Goal: Task Accomplishment & Management: Use online tool/utility

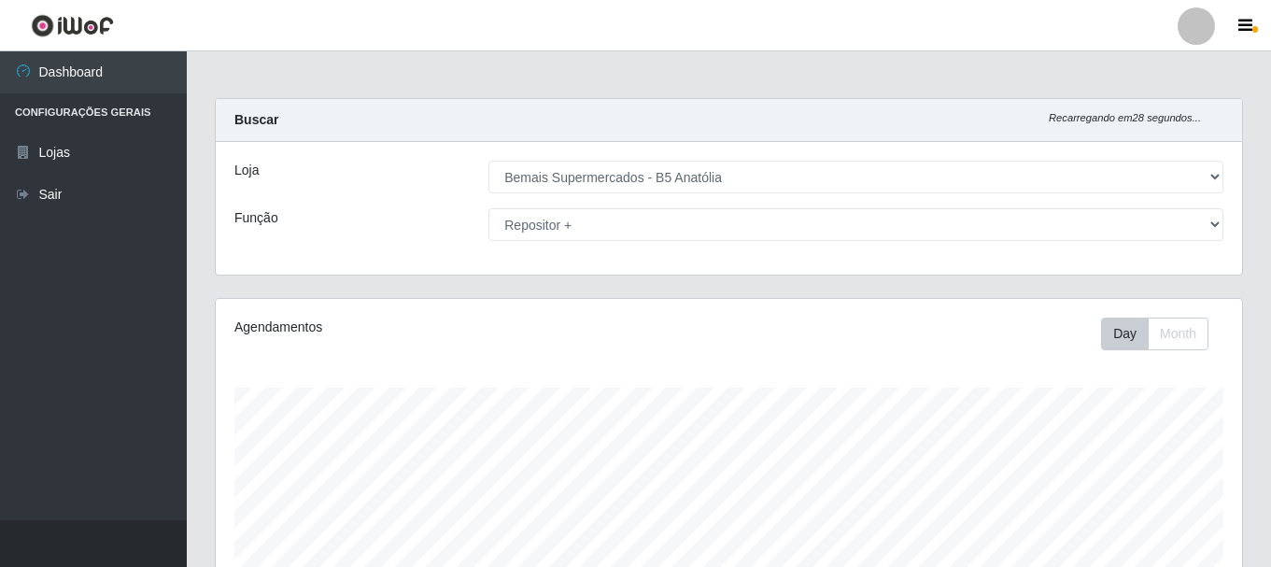
select select "405"
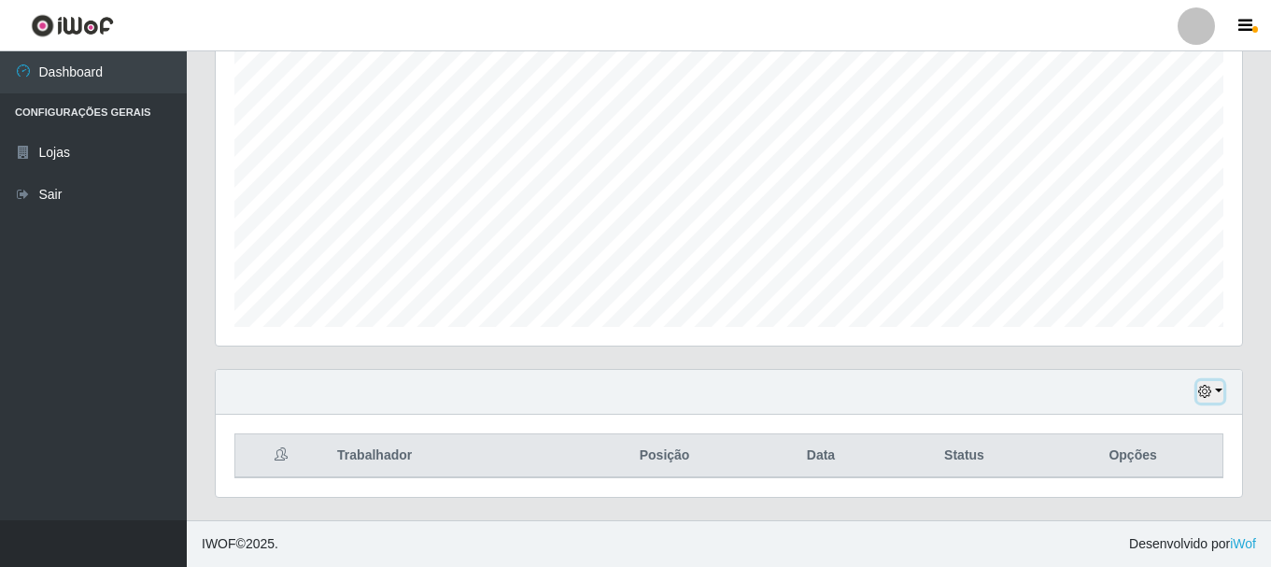
click at [1206, 398] on icon "button" at bounding box center [1204, 391] width 13 height 13
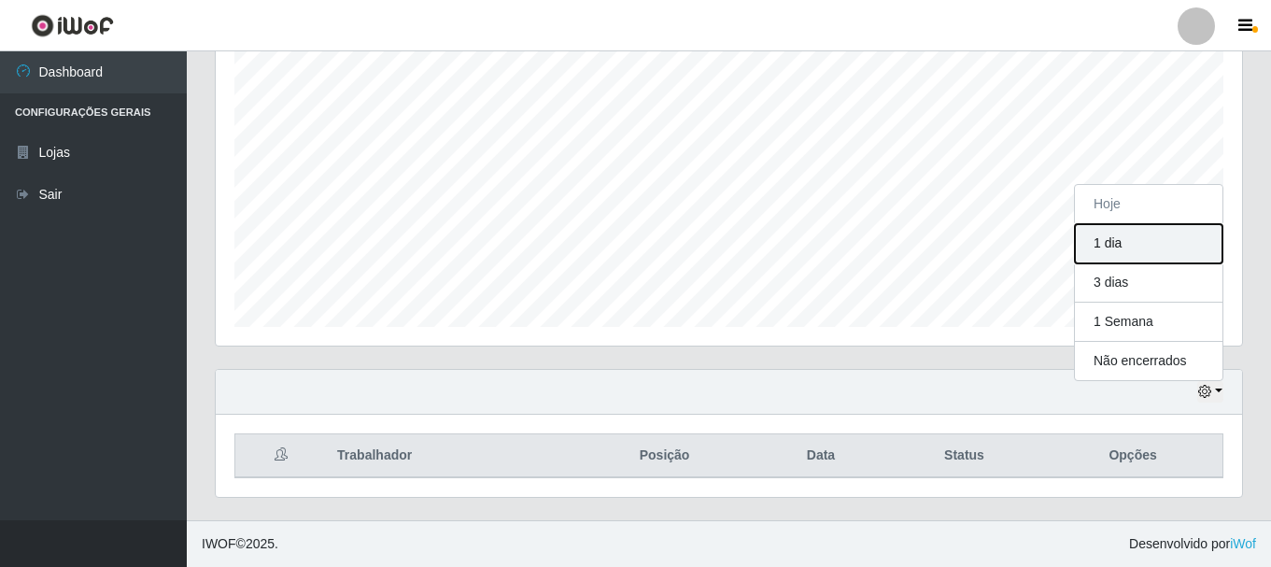
click at [1111, 241] on button "1 dia" at bounding box center [1149, 243] width 148 height 39
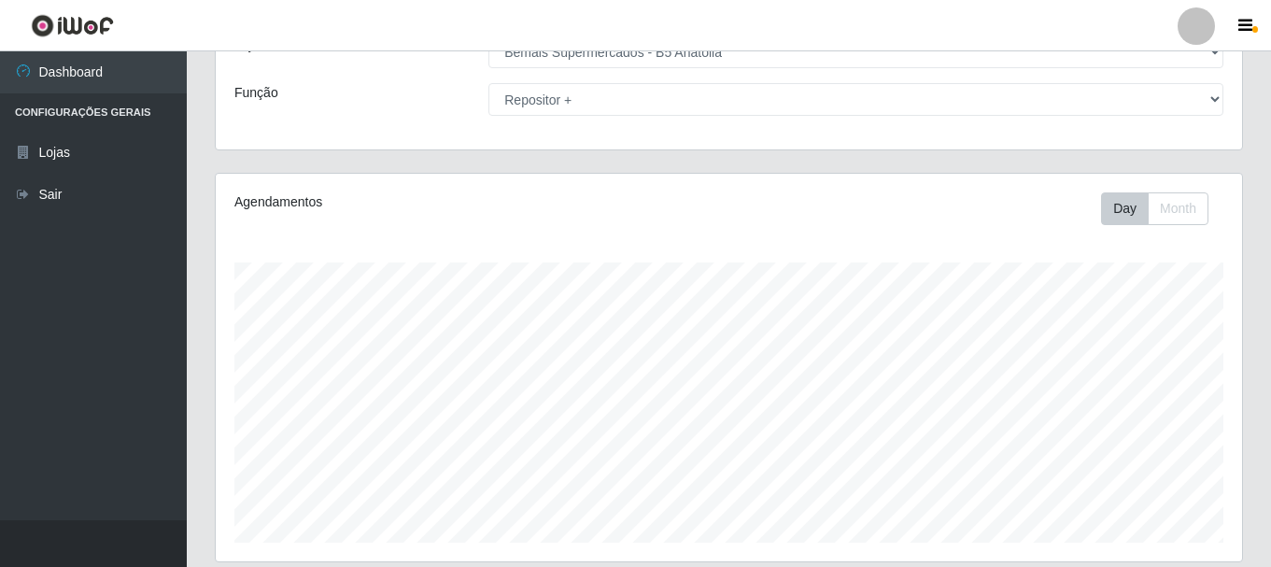
scroll to position [0, 0]
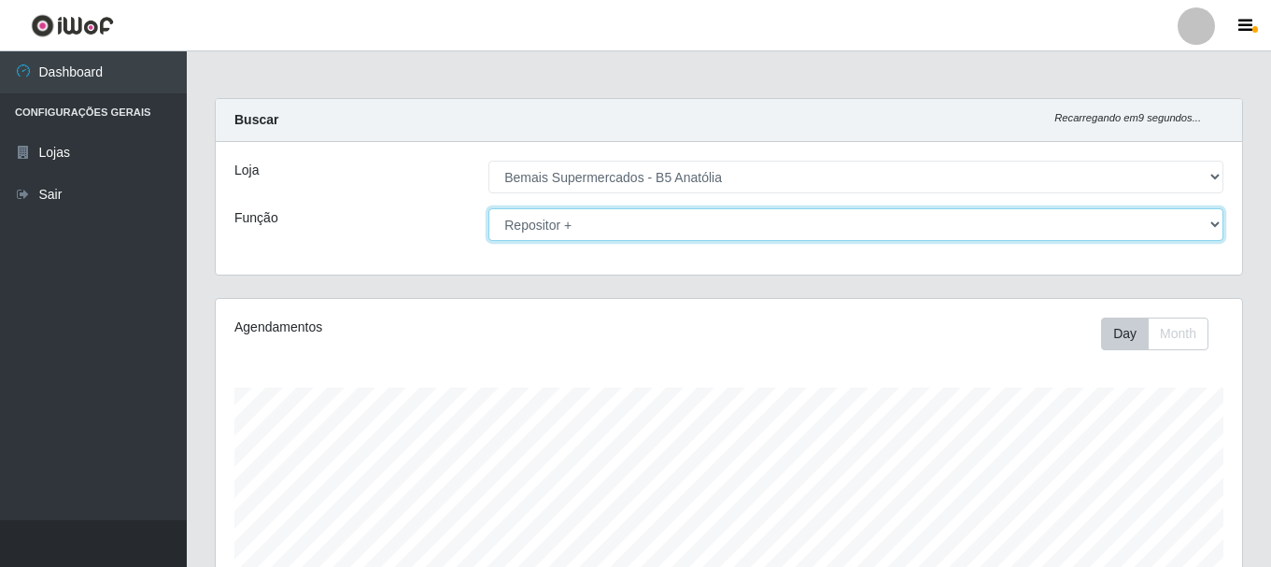
drag, startPoint x: 772, startPoint y: 228, endPoint x: 770, endPoint y: 239, distance: 11.4
click at [772, 228] on select "[Selecione...] ASG ASG + ASG ++ Auxiliar de Estacionamento Auxiliar de Estacion…" at bounding box center [855, 224] width 735 height 33
click at [488, 208] on select "[Selecione...] ASG ASG + ASG ++ Auxiliar de Estacionamento Auxiliar de Estacion…" at bounding box center [855, 224] width 735 height 33
click at [823, 221] on select "[Selecione...] ASG ASG + ASG ++ Auxiliar de Estacionamento Auxiliar de Estacion…" at bounding box center [855, 224] width 735 height 33
click at [488, 208] on select "[Selecione...] ASG ASG + ASG ++ Auxiliar de Estacionamento Auxiliar de Estacion…" at bounding box center [855, 224] width 735 height 33
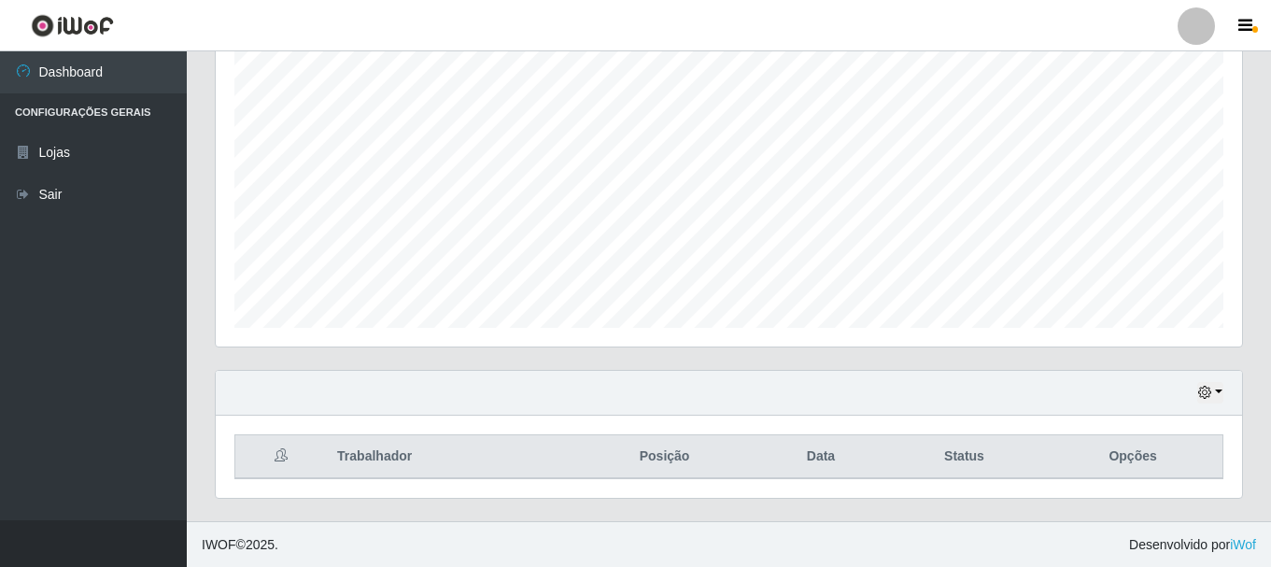
scroll to position [341, 0]
click at [1212, 384] on button "button" at bounding box center [1210, 391] width 26 height 21
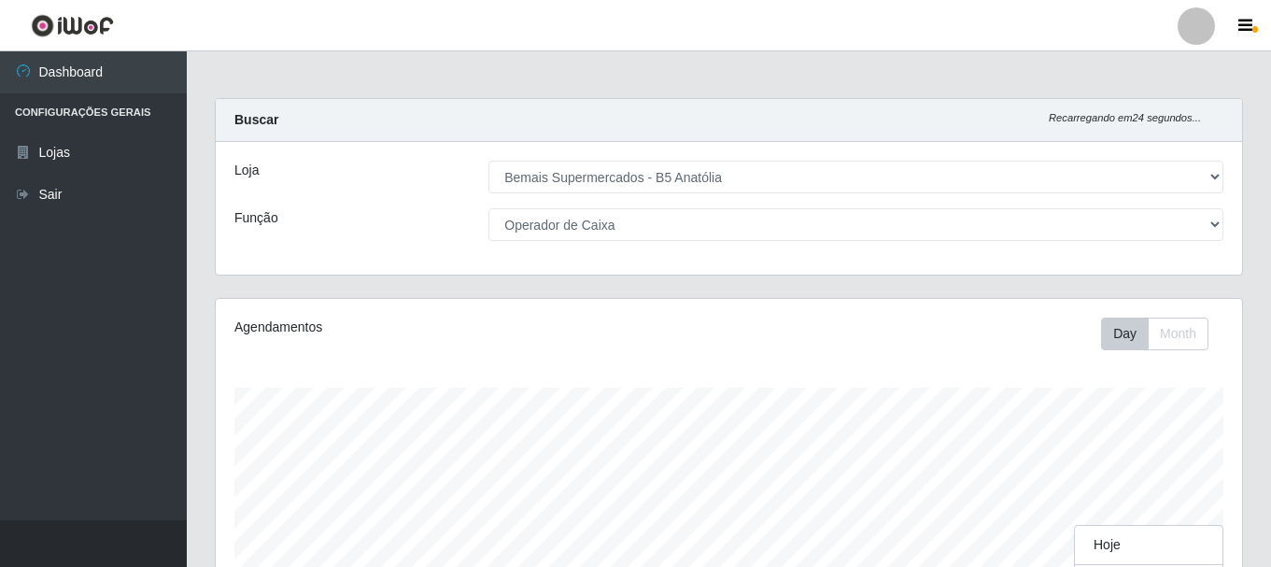
scroll to position [387, 1026]
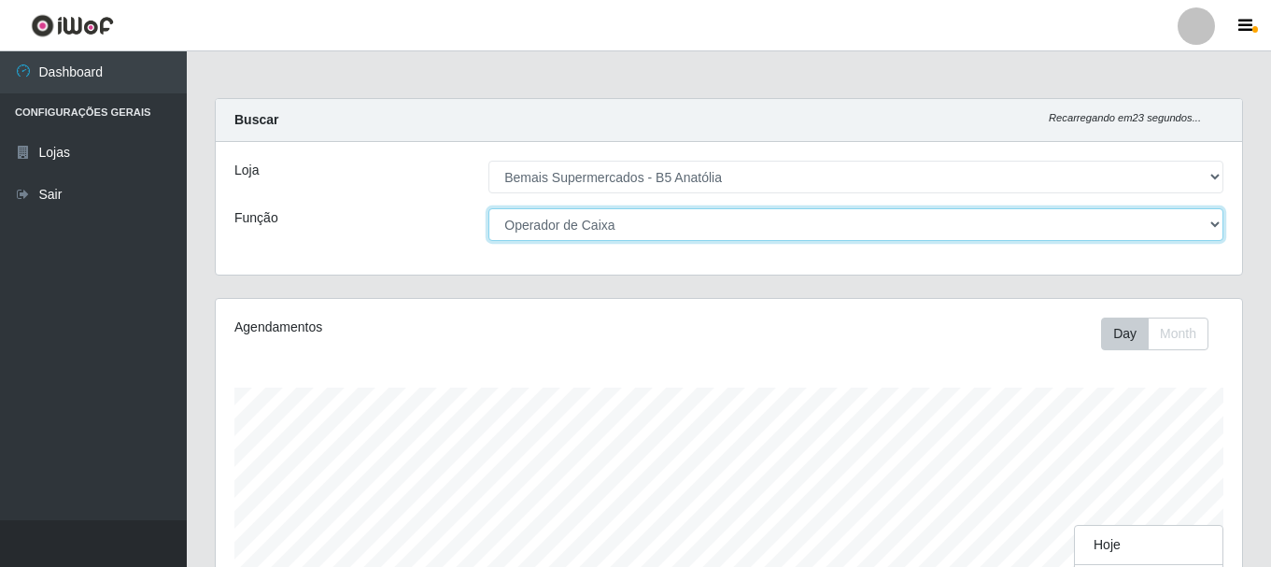
click at [888, 231] on select "[Selecione...] ASG ASG + ASG ++ Auxiliar de Estacionamento Auxiliar de Estacion…" at bounding box center [855, 224] width 735 height 33
click at [488, 208] on select "[Selecione...] ASG ASG + ASG ++ Auxiliar de Estacionamento Auxiliar de Estacion…" at bounding box center [855, 224] width 735 height 33
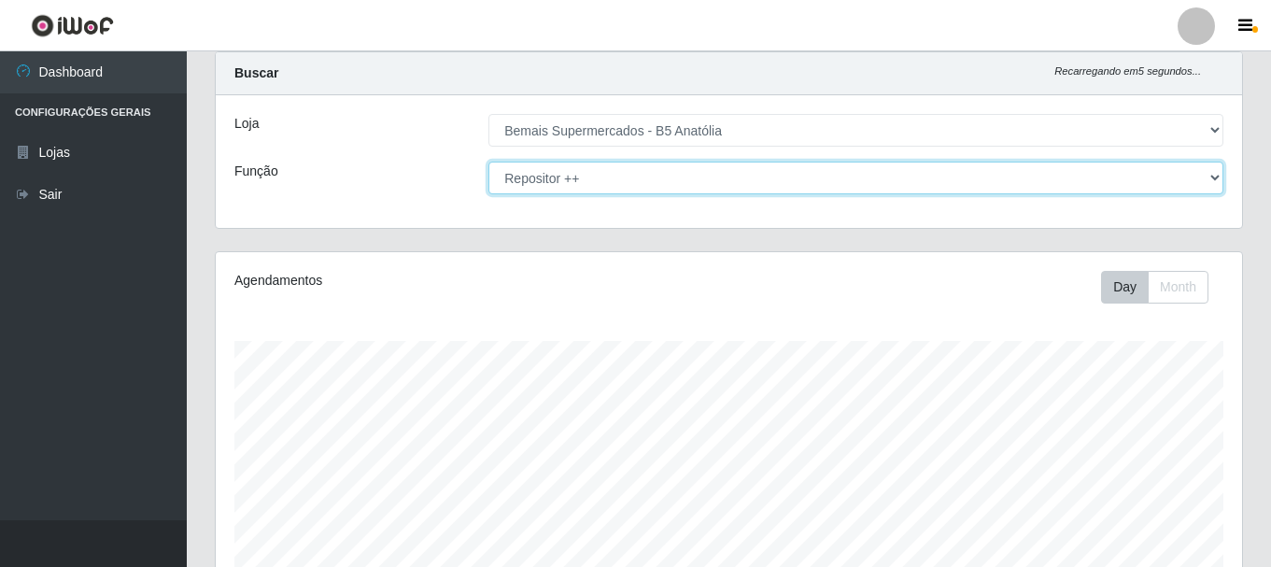
scroll to position [0, 0]
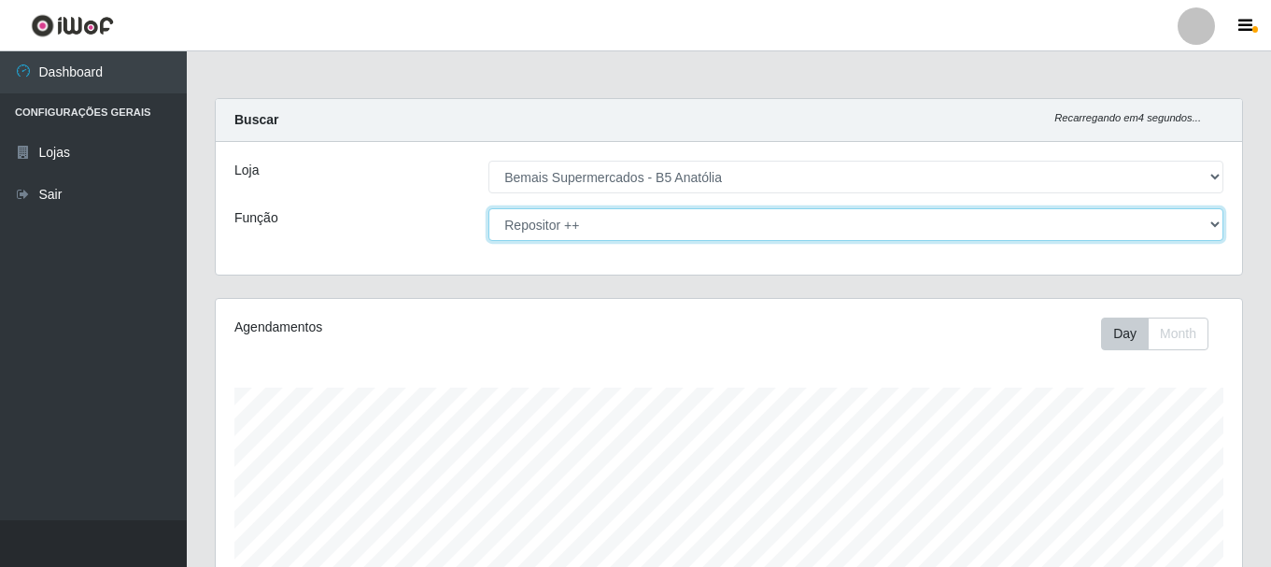
click at [868, 228] on select "[Selecione...] ASG ASG + ASG ++ Auxiliar de Estacionamento Auxiliar de Estacion…" at bounding box center [855, 224] width 735 height 33
click at [488, 208] on select "[Selecione...] ASG ASG + ASG ++ Auxiliar de Estacionamento Auxiliar de Estacion…" at bounding box center [855, 224] width 735 height 33
click at [759, 224] on select "[Selecione...] ASG ASG + ASG ++ Auxiliar de Estacionamento Auxiliar de Estacion…" at bounding box center [855, 224] width 735 height 33
click at [488, 208] on select "[Selecione...] ASG ASG + ASG ++ Auxiliar de Estacionamento Auxiliar de Estacion…" at bounding box center [855, 224] width 735 height 33
click at [740, 219] on select "[Selecione...] ASG ASG + ASG ++ Auxiliar de Estacionamento Auxiliar de Estacion…" at bounding box center [855, 224] width 735 height 33
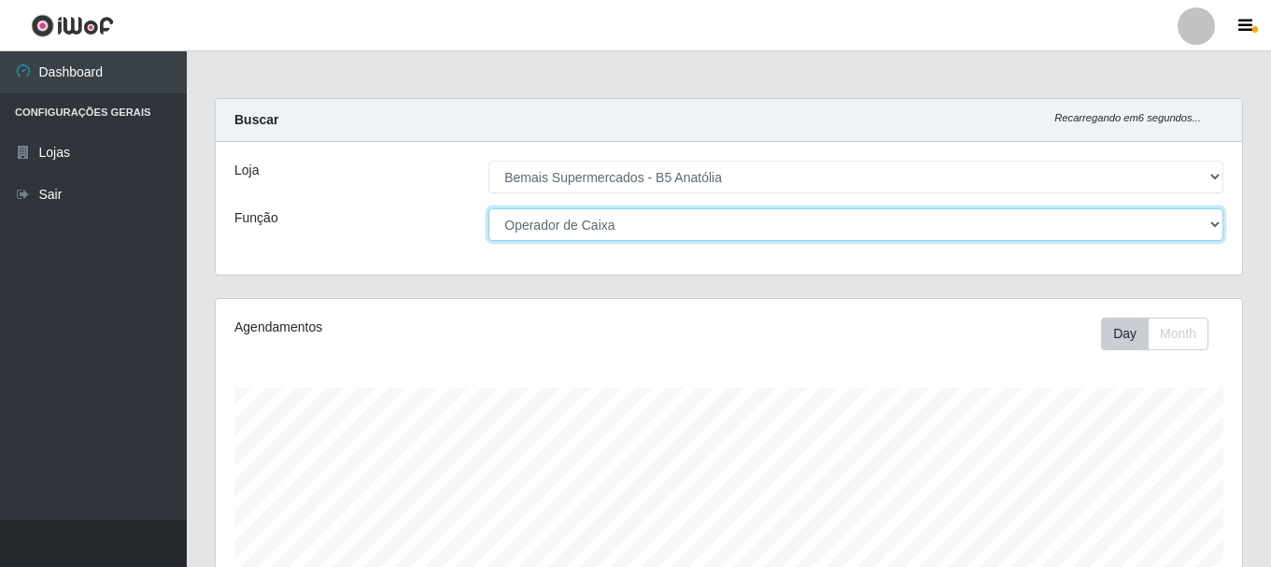
click at [488, 208] on select "[Selecione...] ASG ASG + ASG ++ Auxiliar de Estacionamento Auxiliar de Estacion…" at bounding box center [855, 224] width 735 height 33
click at [739, 220] on select "[Selecione...] ASG ASG + ASG ++ Auxiliar de Estacionamento Auxiliar de Estacion…" at bounding box center [855, 224] width 735 height 33
click at [488, 208] on select "[Selecione...] ASG ASG + ASG ++ Auxiliar de Estacionamento Auxiliar de Estacion…" at bounding box center [855, 224] width 735 height 33
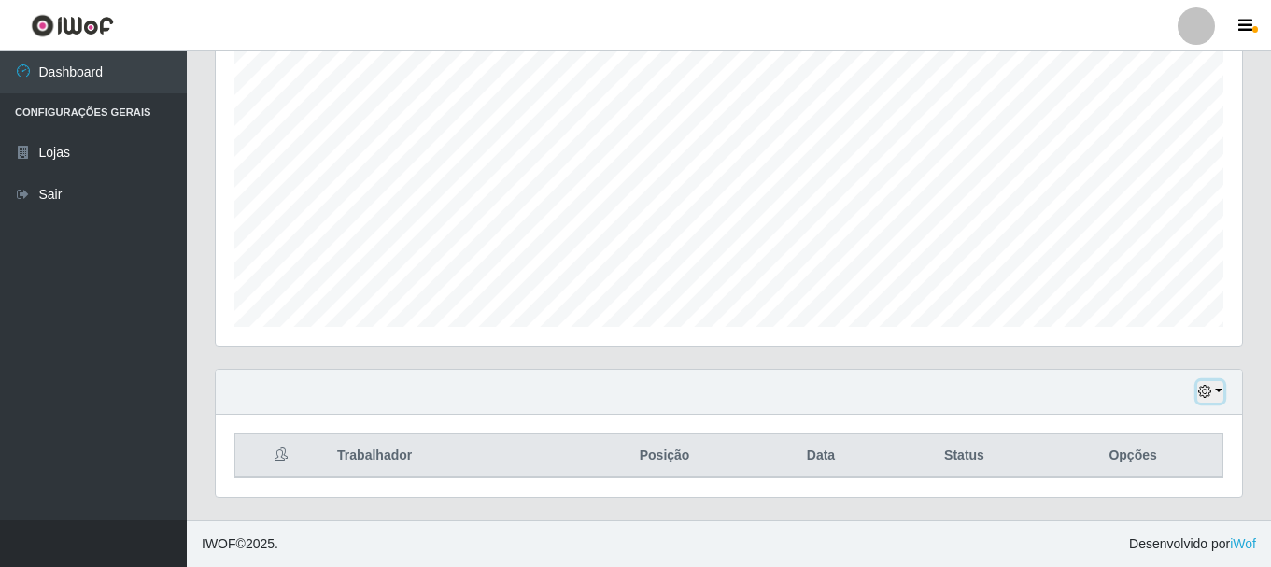
click at [1217, 382] on button "button" at bounding box center [1210, 391] width 26 height 21
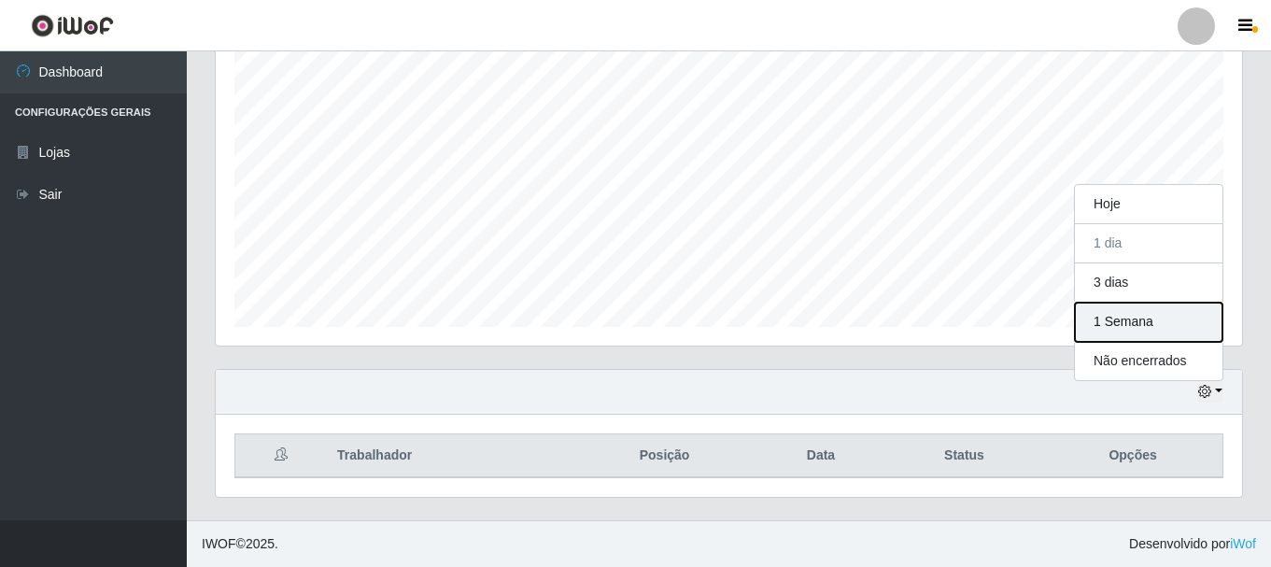
click at [1145, 322] on button "1 Semana" at bounding box center [1149, 322] width 148 height 39
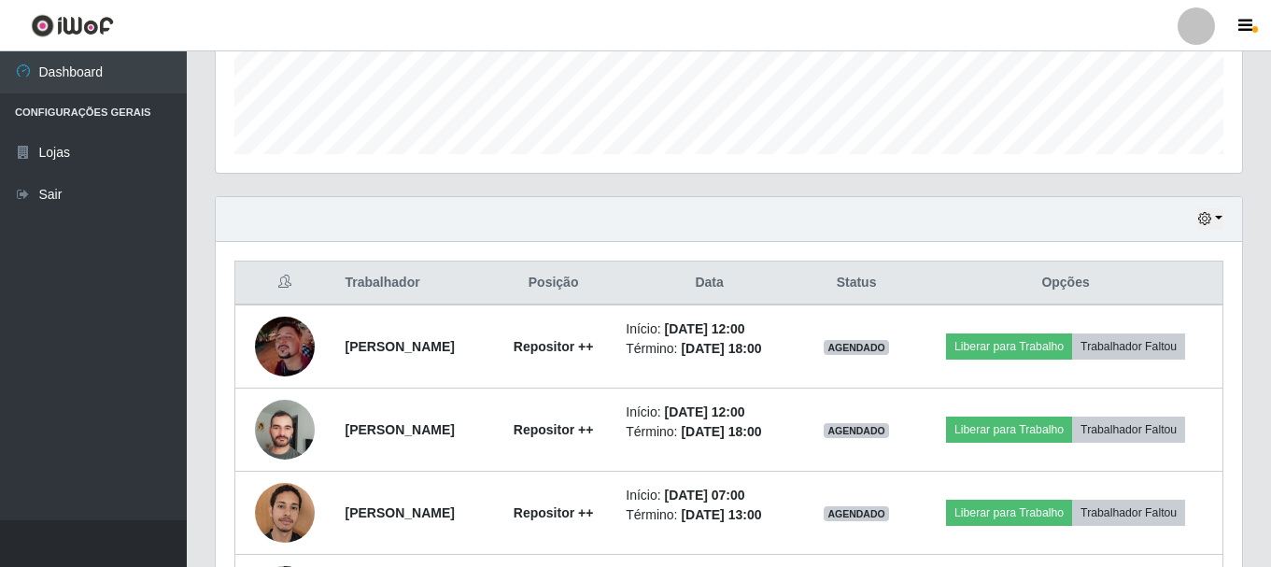
scroll to position [486, 0]
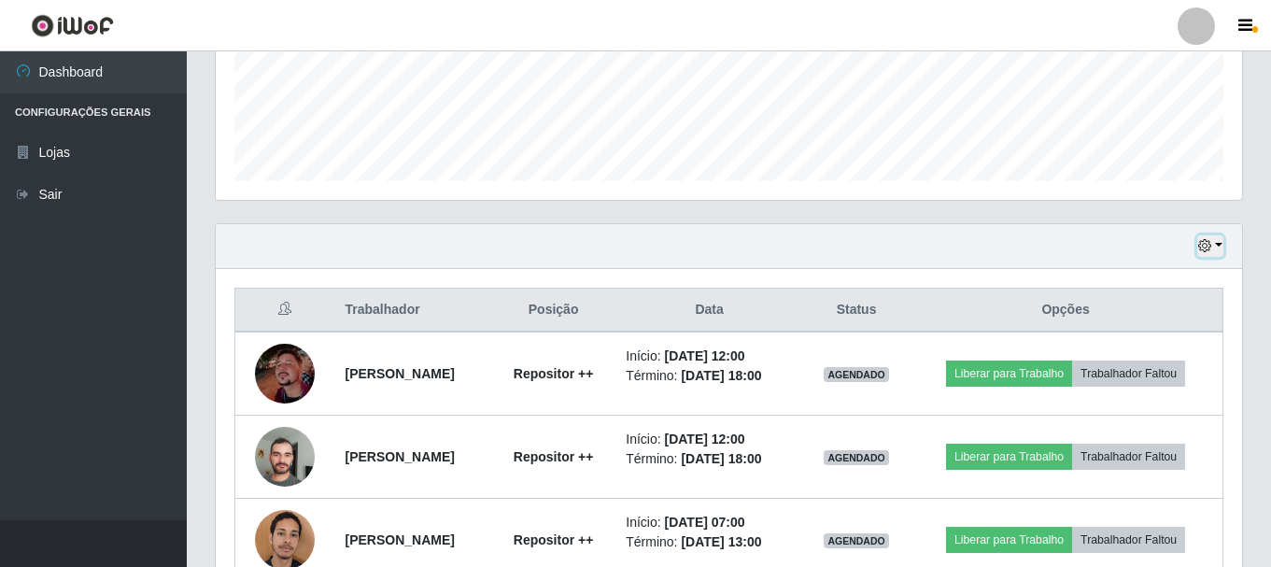
click at [1215, 243] on button "button" at bounding box center [1210, 245] width 26 height 21
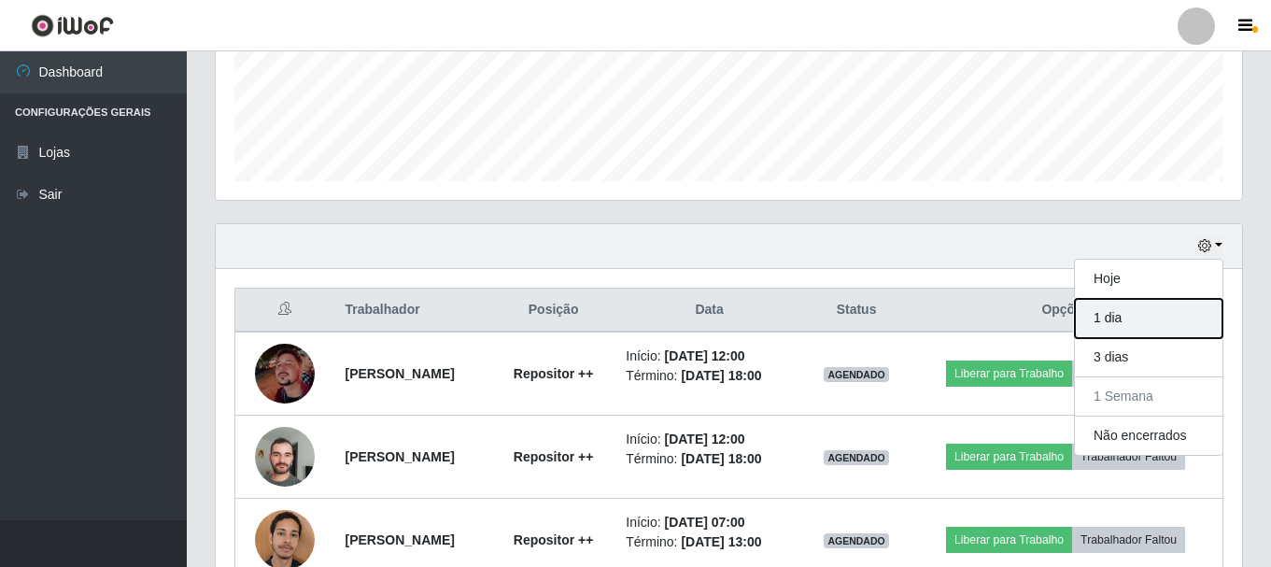
click at [1123, 316] on button "1 dia" at bounding box center [1149, 318] width 148 height 39
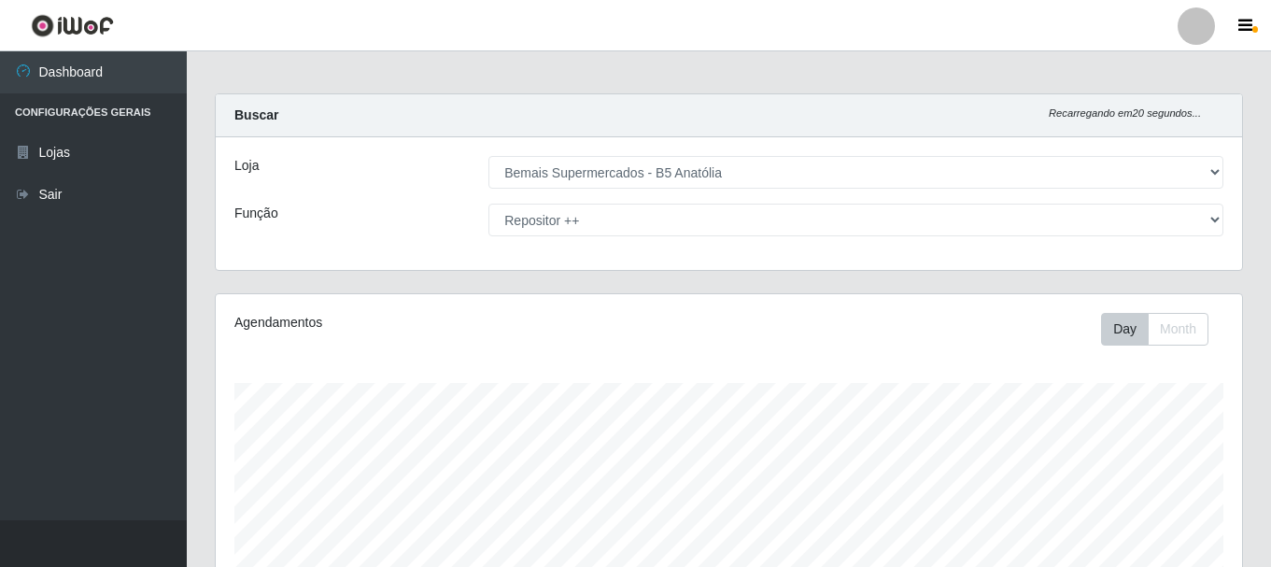
scroll to position [0, 0]
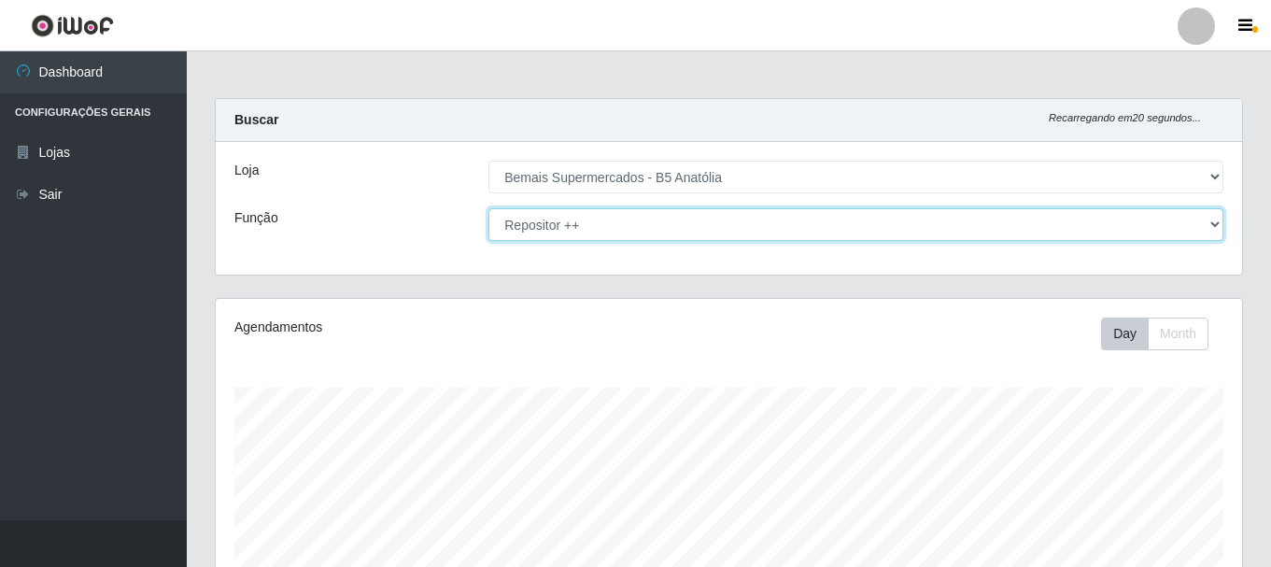
click at [764, 232] on select "[Selecione...] ASG ASG + ASG ++ Auxiliar de Estacionamento Auxiliar de Estacion…" at bounding box center [855, 224] width 735 height 33
select select "73"
click at [488, 208] on select "[Selecione...] ASG ASG + ASG ++ Auxiliar de Estacionamento Auxiliar de Estacion…" at bounding box center [855, 224] width 735 height 33
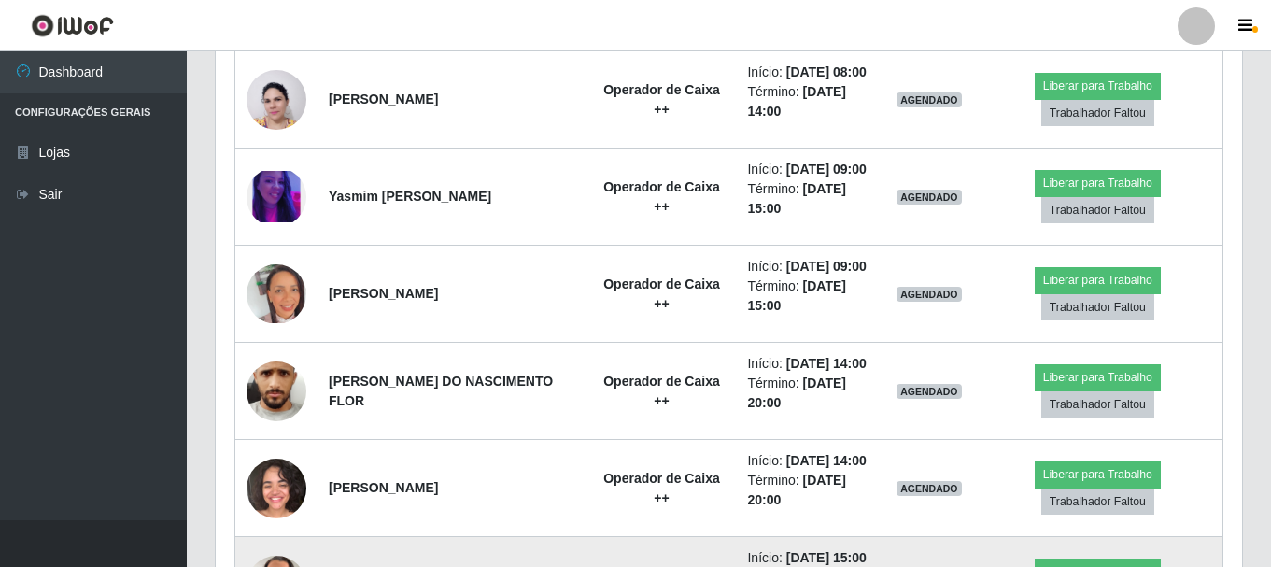
scroll to position [837, 0]
